Goal: Communication & Community: Answer question/provide support

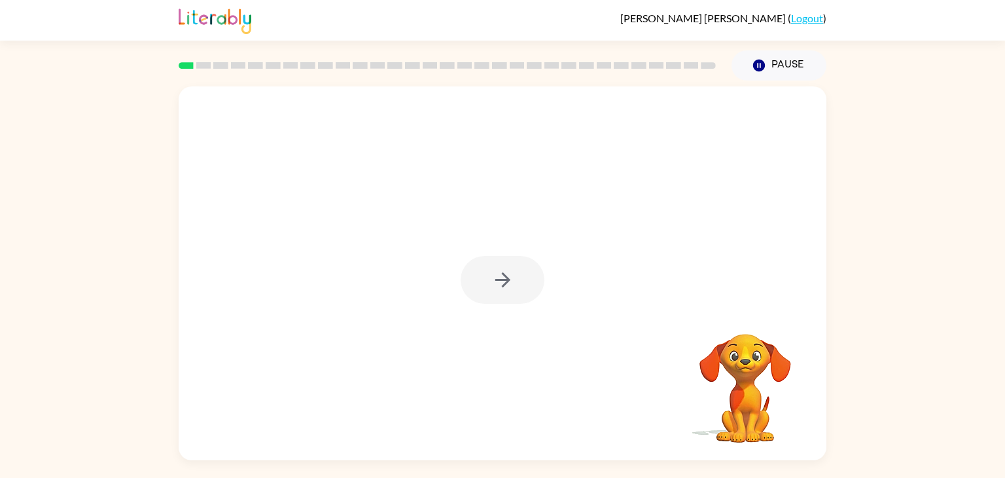
click at [500, 268] on div at bounding box center [503, 280] width 84 height 48
click at [518, 279] on button "button" at bounding box center [503, 280] width 84 height 48
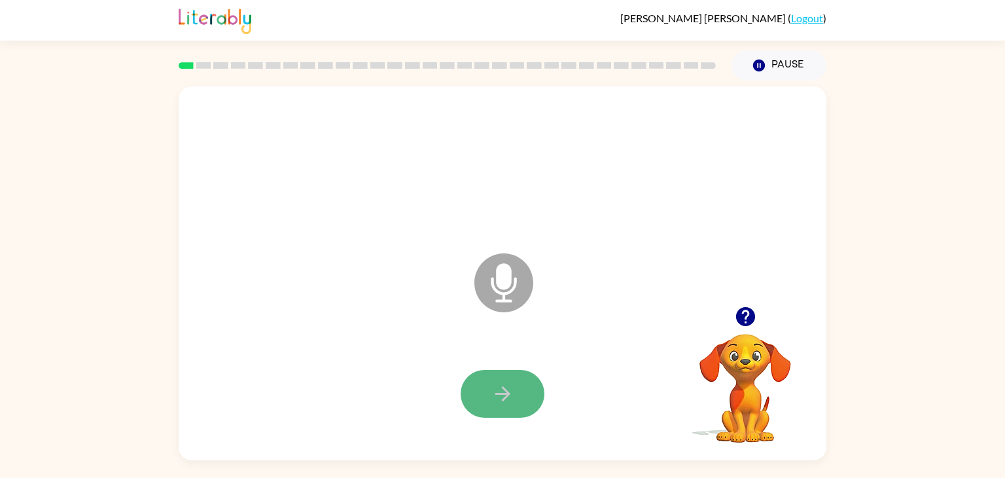
click at [512, 391] on icon "button" at bounding box center [503, 393] width 23 height 23
click at [505, 417] on button "button" at bounding box center [503, 394] width 84 height 48
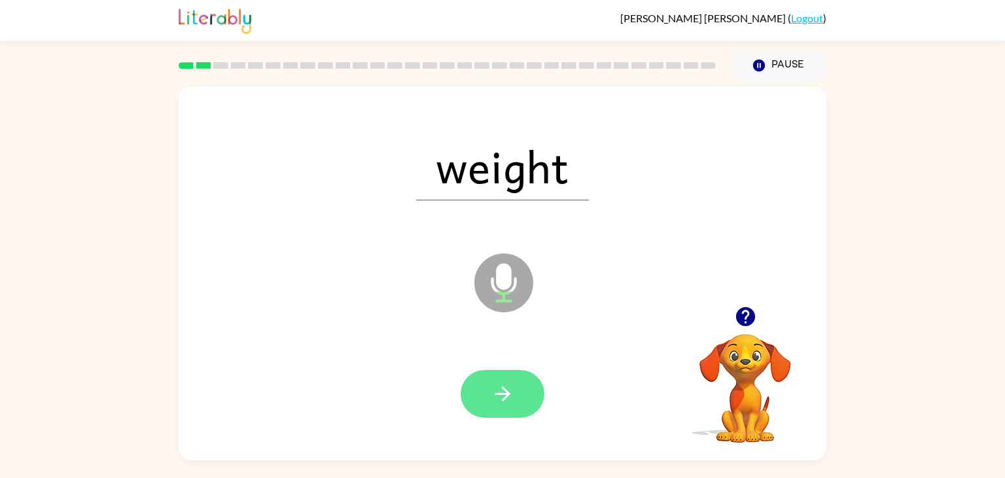
click at [509, 403] on icon "button" at bounding box center [503, 393] width 23 height 23
click at [508, 404] on icon "button" at bounding box center [503, 393] width 23 height 23
click at [510, 399] on icon "button" at bounding box center [503, 393] width 23 height 23
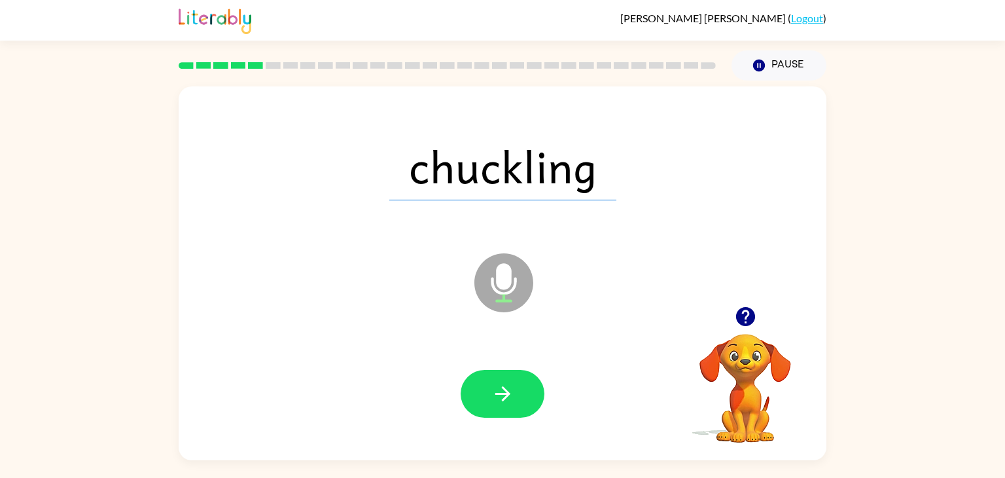
click at [501, 279] on icon "Microphone The Microphone is here when it is your turn to talk" at bounding box center [569, 299] width 196 height 98
click at [494, 390] on icon "button" at bounding box center [503, 393] width 23 height 23
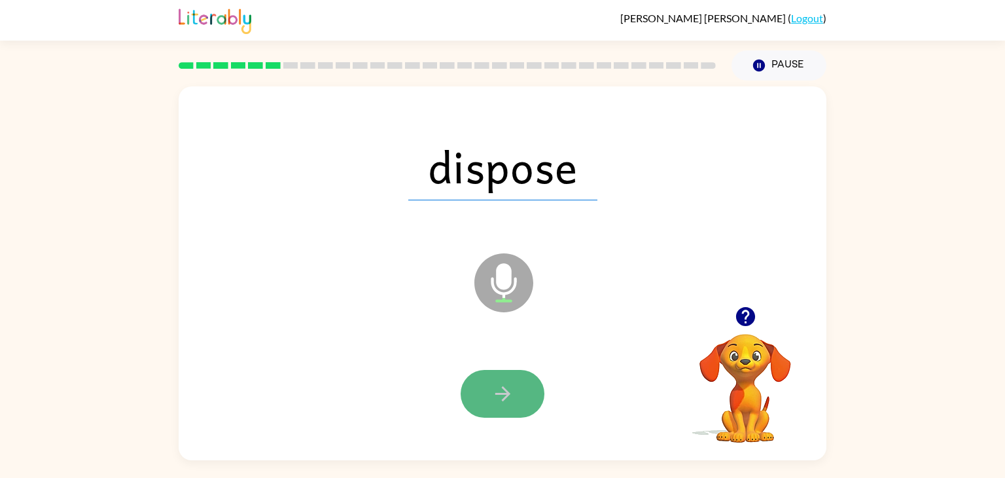
click at [521, 399] on button "button" at bounding box center [503, 394] width 84 height 48
click at [509, 393] on icon "button" at bounding box center [502, 393] width 15 height 15
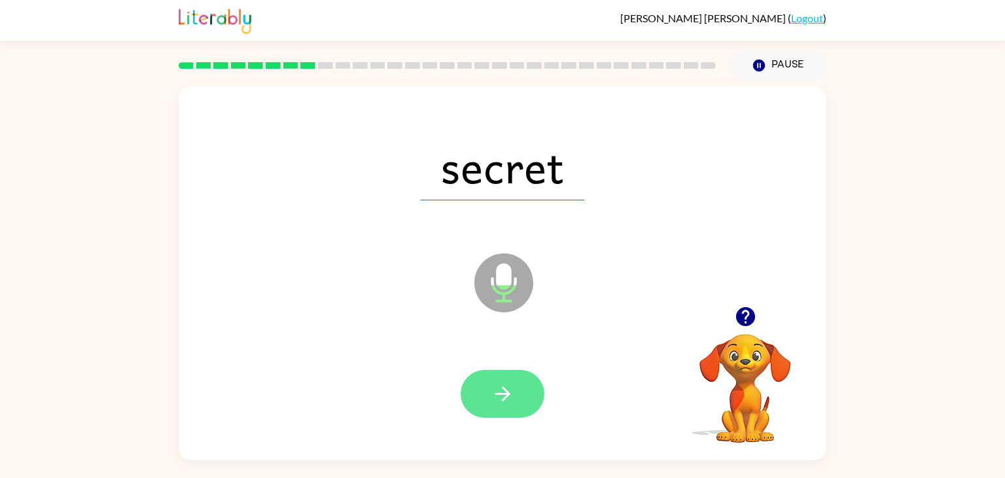
click at [509, 397] on icon "button" at bounding box center [503, 393] width 23 height 23
click at [523, 396] on button "button" at bounding box center [503, 394] width 84 height 48
click at [516, 382] on button "button" at bounding box center [503, 394] width 84 height 48
click at [500, 394] on icon "button" at bounding box center [502, 393] width 15 height 15
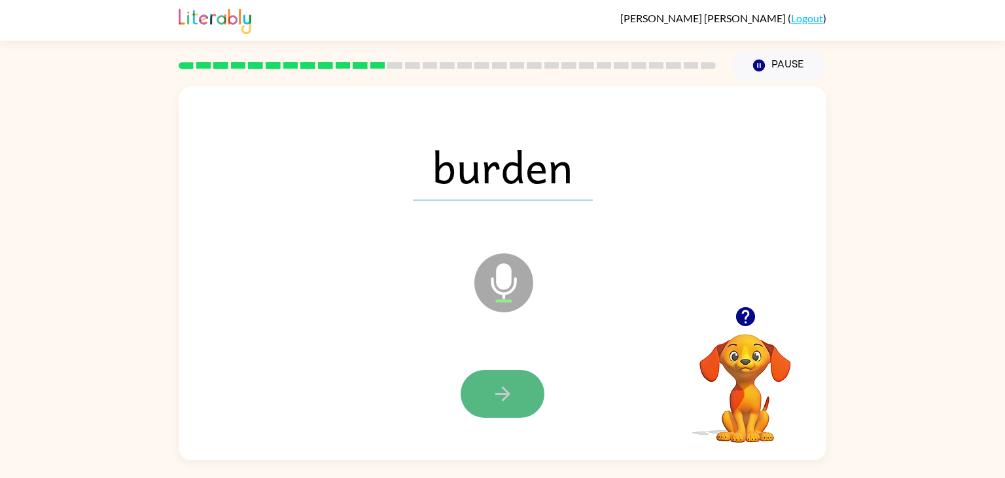
click at [521, 401] on button "button" at bounding box center [503, 394] width 84 height 48
click at [522, 389] on button "button" at bounding box center [503, 394] width 84 height 48
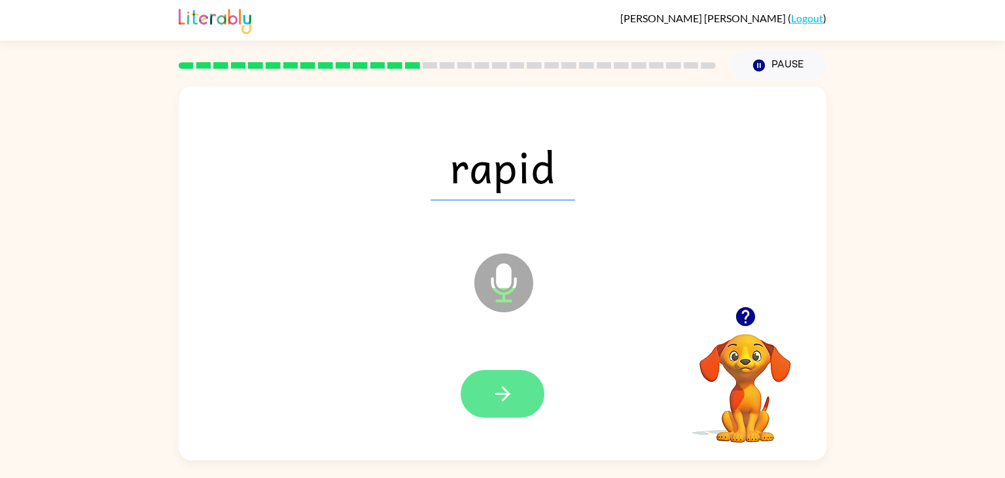
click at [500, 388] on icon "button" at bounding box center [503, 393] width 23 height 23
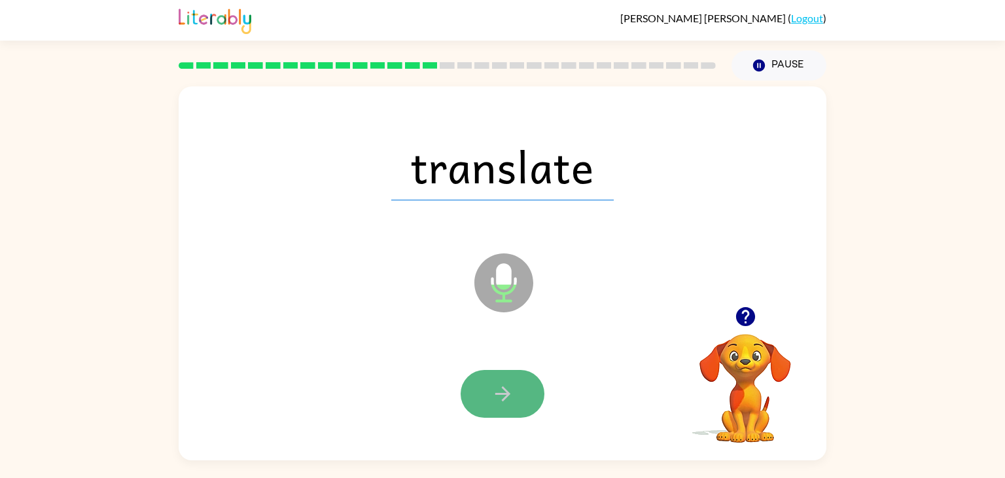
click at [516, 389] on button "button" at bounding box center [503, 394] width 84 height 48
click at [503, 380] on button "button" at bounding box center [503, 394] width 84 height 48
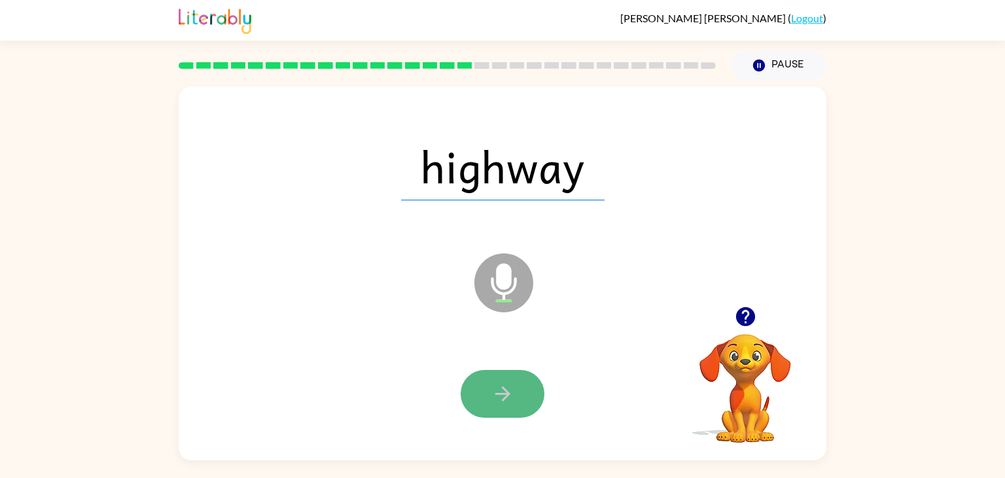
click at [516, 389] on button "button" at bounding box center [503, 394] width 84 height 48
click at [522, 385] on button "button" at bounding box center [503, 394] width 84 height 48
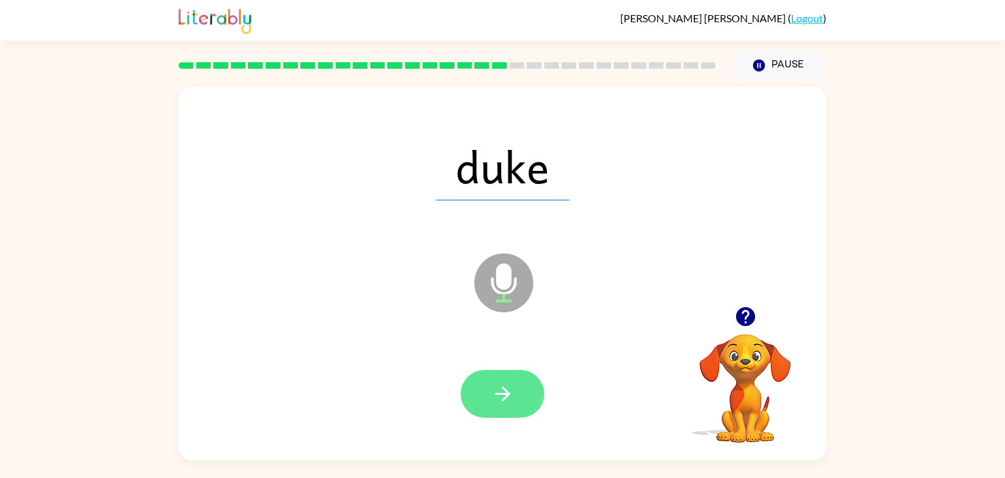
click at [495, 387] on icon "button" at bounding box center [503, 393] width 23 height 23
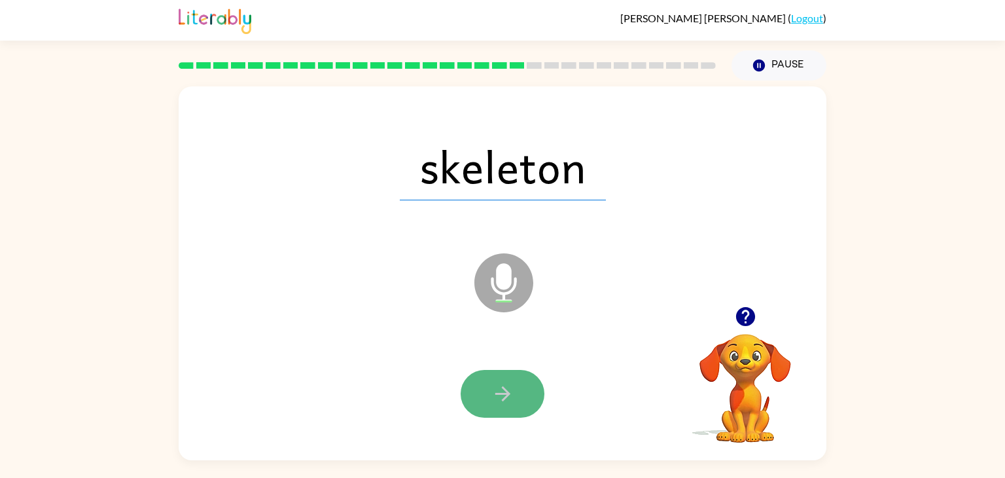
click at [493, 391] on icon "button" at bounding box center [503, 393] width 23 height 23
click at [497, 385] on icon "button" at bounding box center [503, 393] width 23 height 23
click at [517, 397] on button "button" at bounding box center [503, 394] width 84 height 48
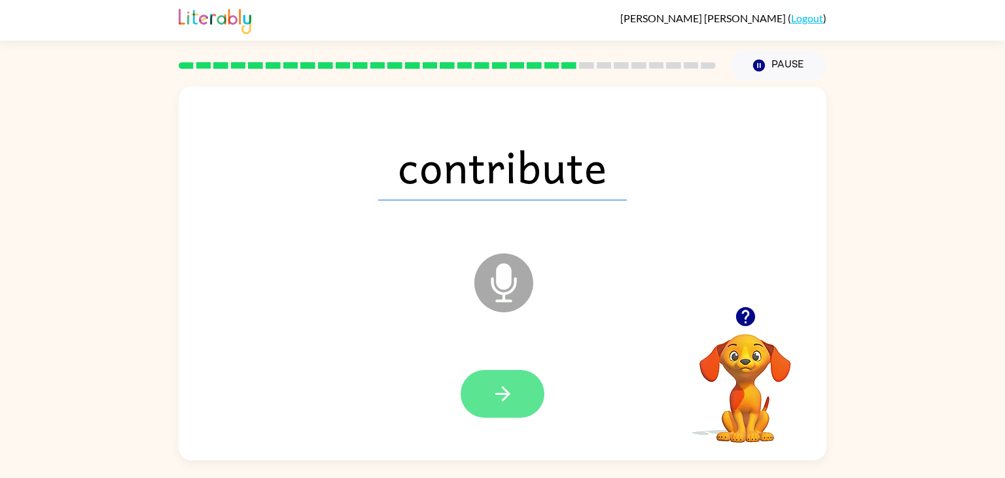
click at [510, 400] on icon "button" at bounding box center [503, 393] width 23 height 23
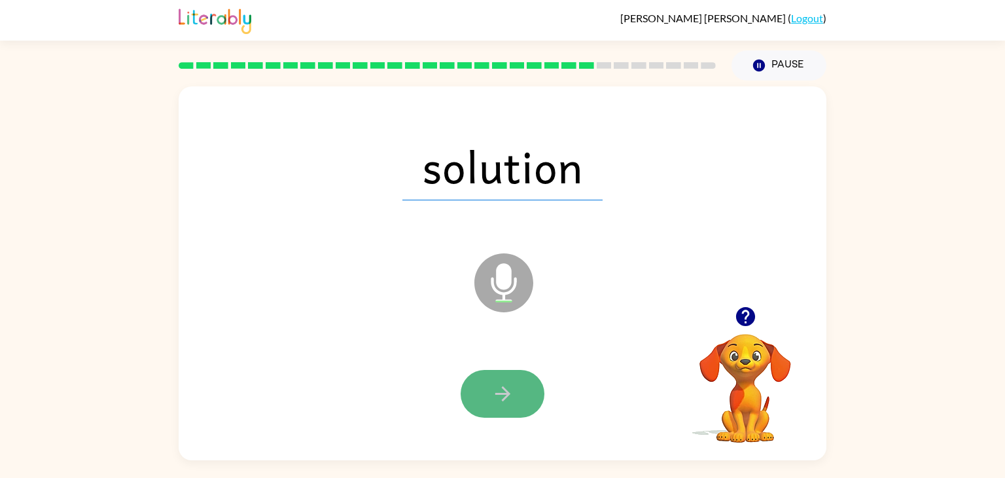
click at [511, 382] on button "button" at bounding box center [503, 394] width 84 height 48
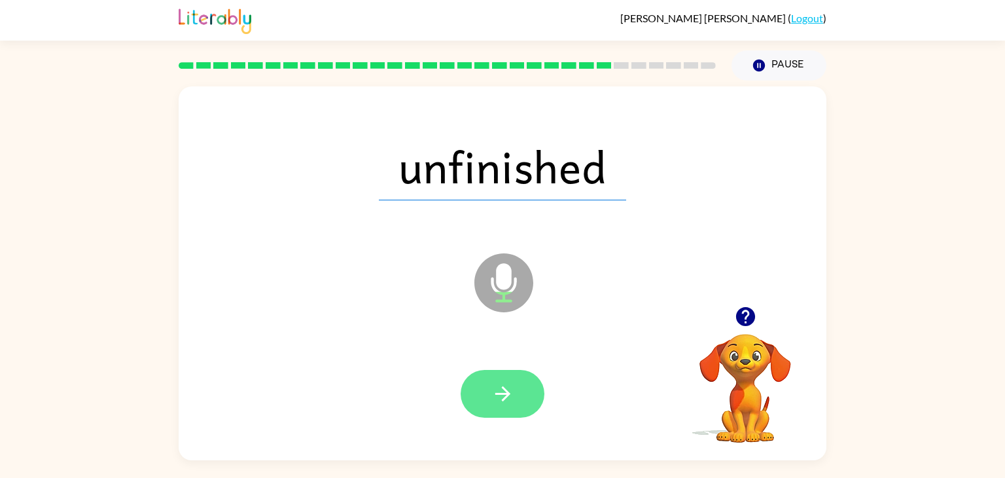
click at [518, 412] on button "button" at bounding box center [503, 394] width 84 height 48
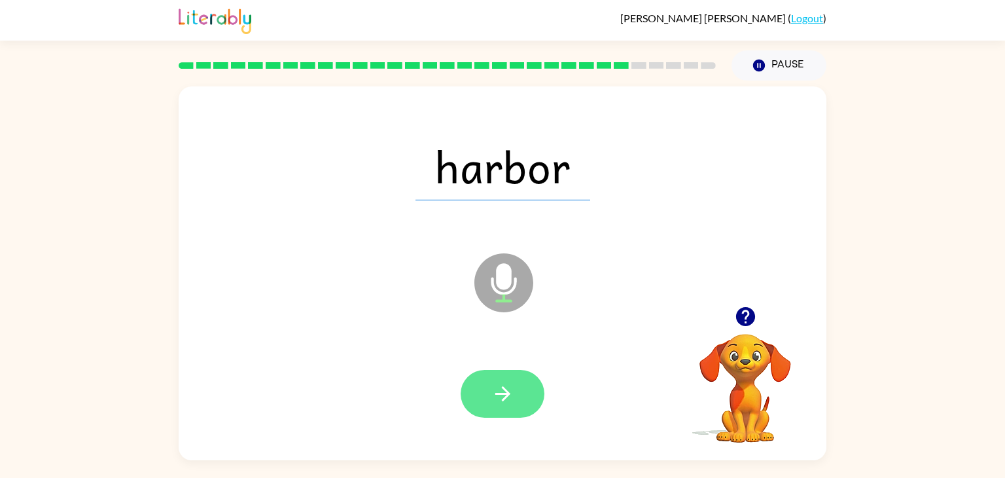
click at [513, 396] on icon "button" at bounding box center [503, 393] width 23 height 23
click at [519, 396] on button "button" at bounding box center [503, 394] width 84 height 48
click at [513, 391] on icon "button" at bounding box center [503, 393] width 23 height 23
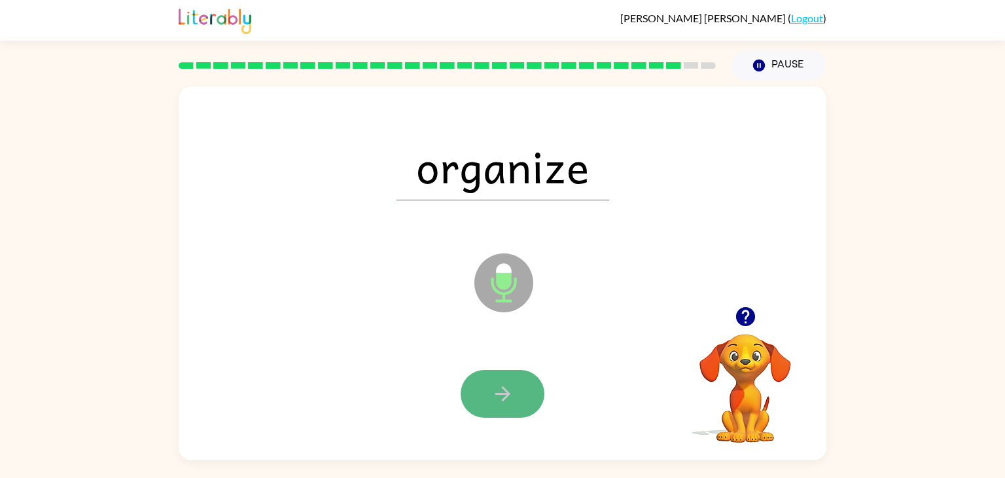
click at [514, 401] on button "button" at bounding box center [503, 394] width 84 height 48
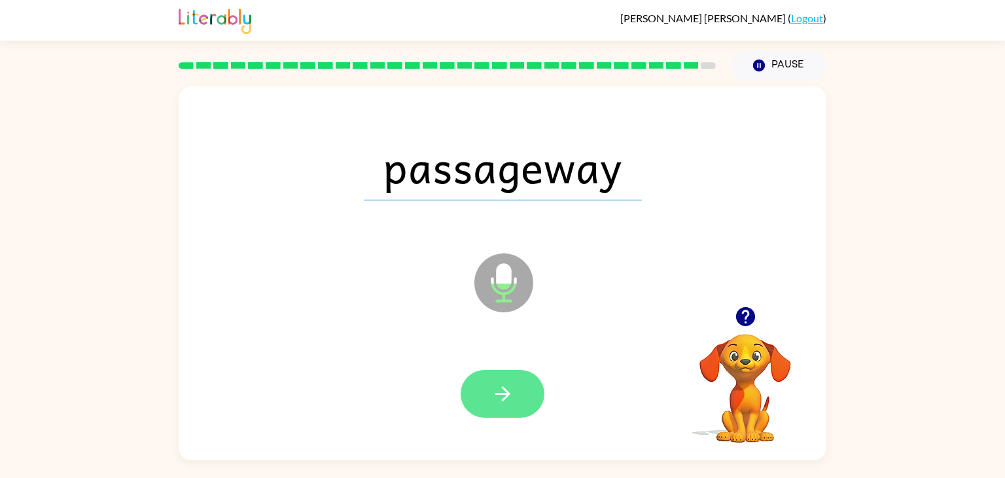
click at [514, 402] on button "button" at bounding box center [503, 394] width 84 height 48
